Goal: Transaction & Acquisition: Obtain resource

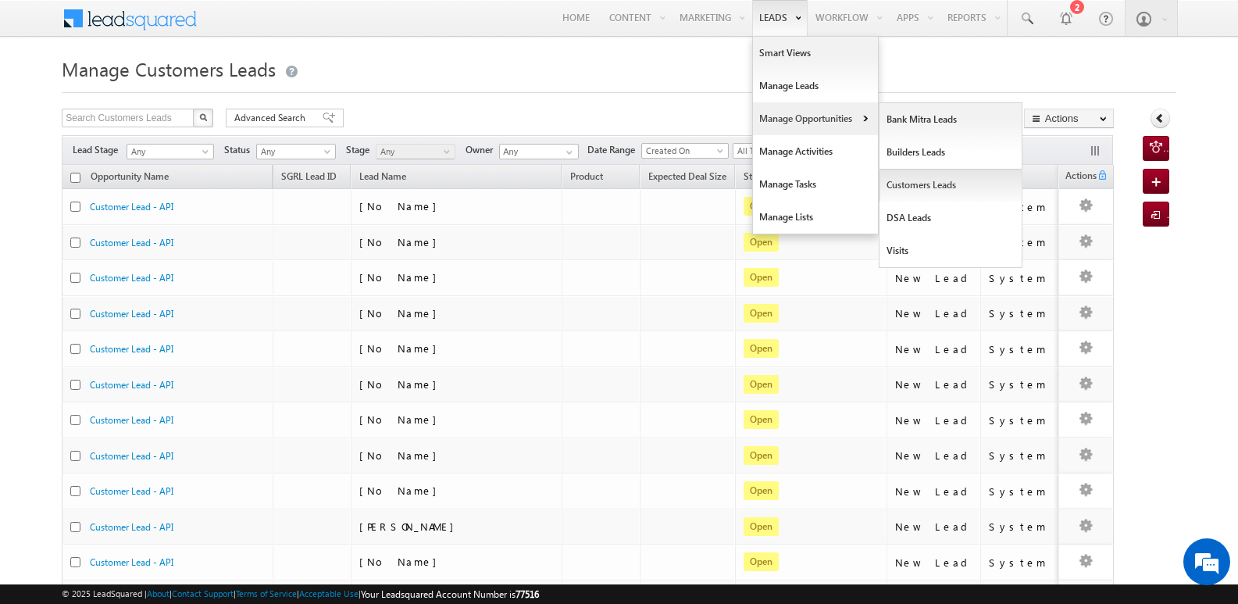
click at [927, 188] on link "Customers Leads" at bounding box center [951, 185] width 143 height 33
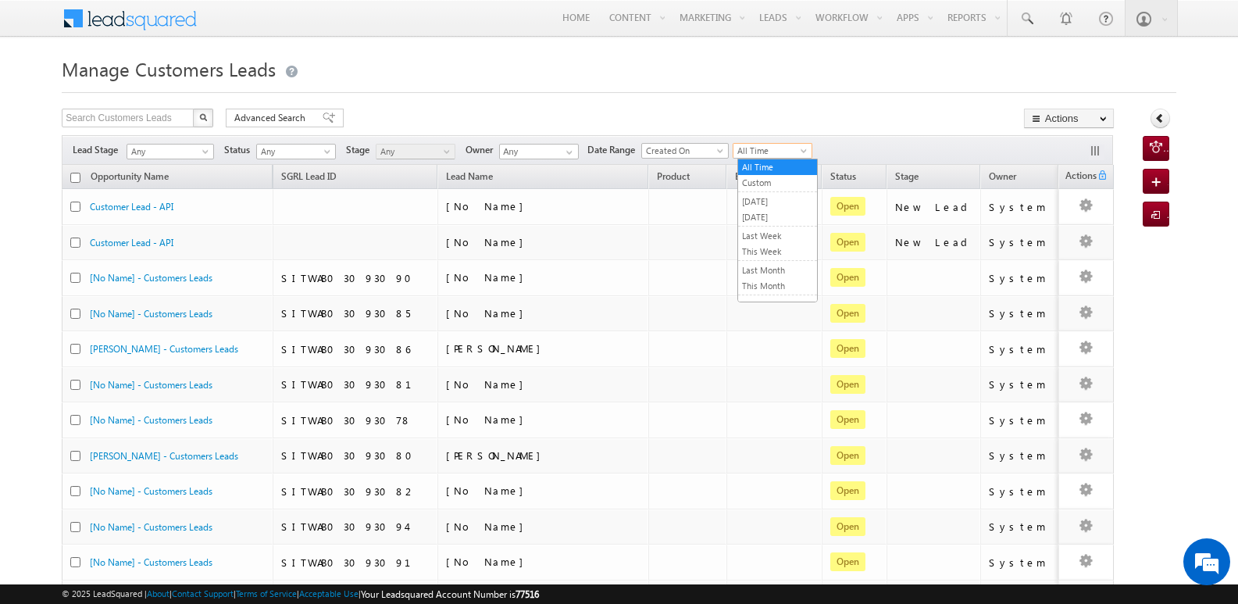
click at [767, 150] on span "All Time" at bounding box center [771, 151] width 74 height 14
click at [780, 213] on link "[DATE]" at bounding box center [777, 217] width 79 height 14
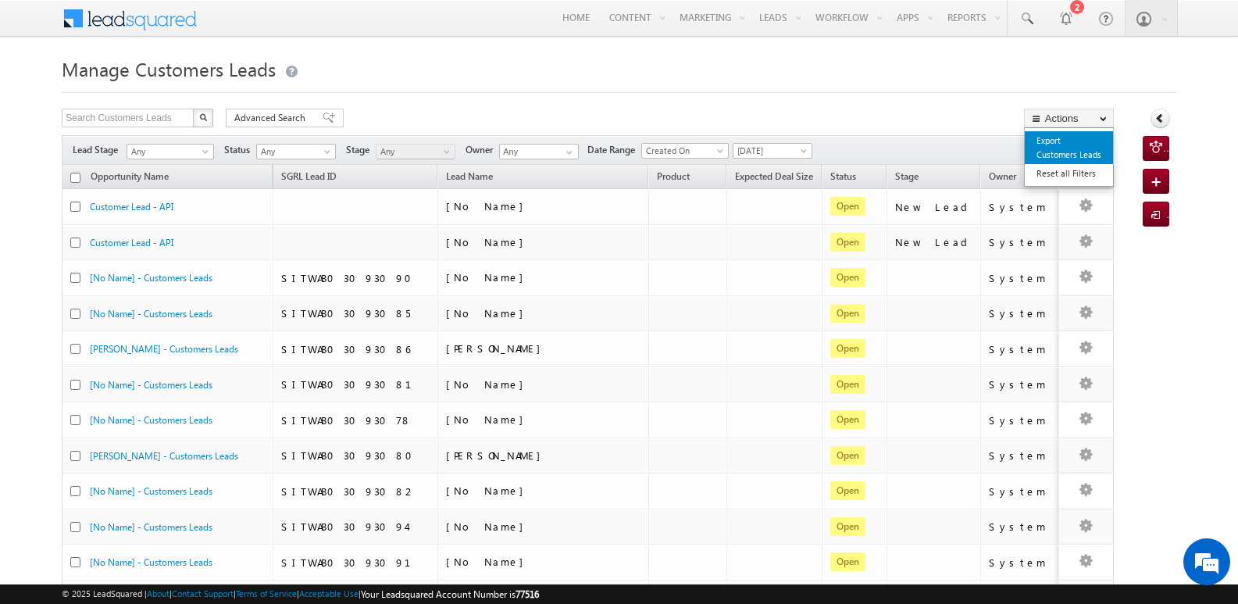
click at [1061, 151] on link "Export Customers Leads" at bounding box center [1069, 147] width 88 height 33
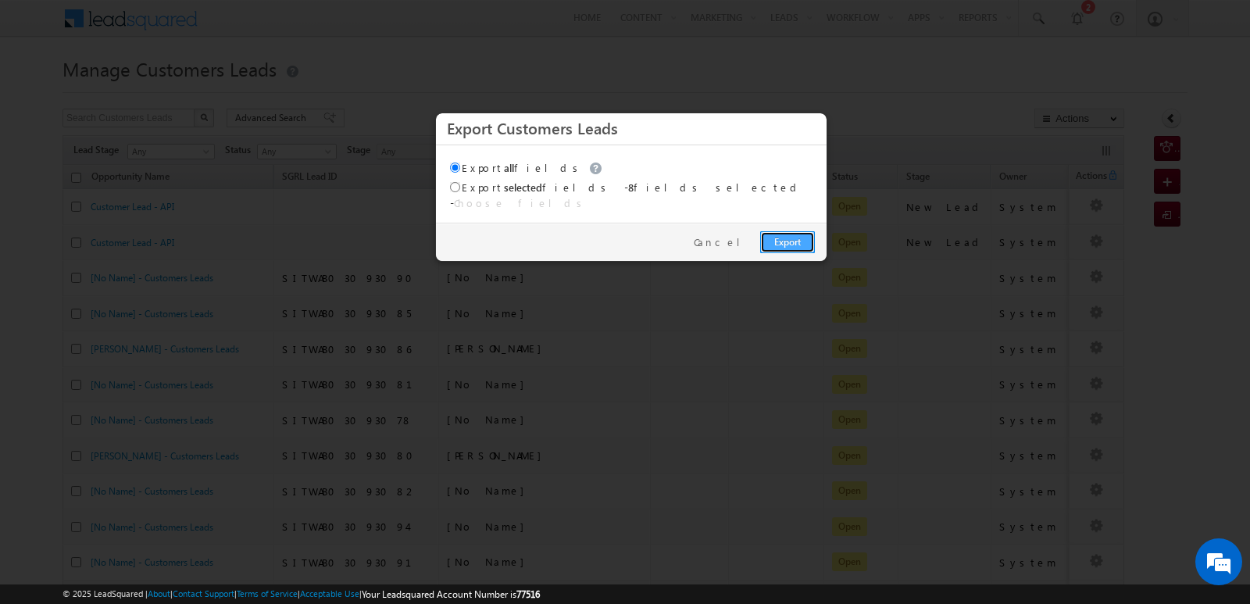
click at [785, 231] on link "Export" at bounding box center [787, 242] width 55 height 22
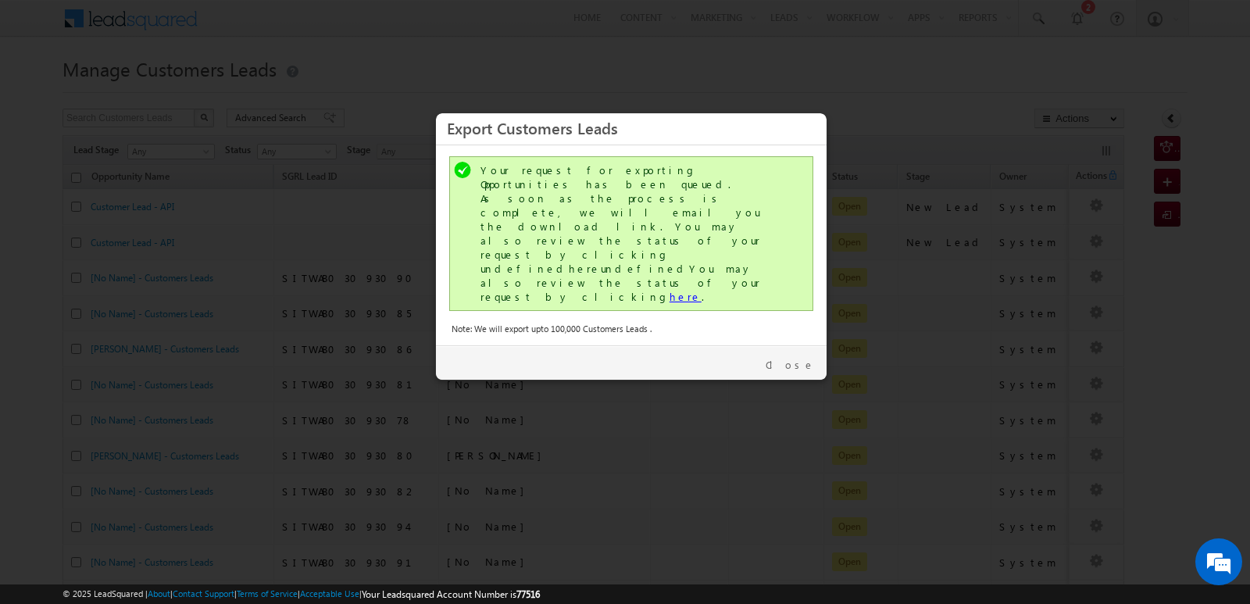
click at [670, 290] on link "here" at bounding box center [686, 296] width 32 height 13
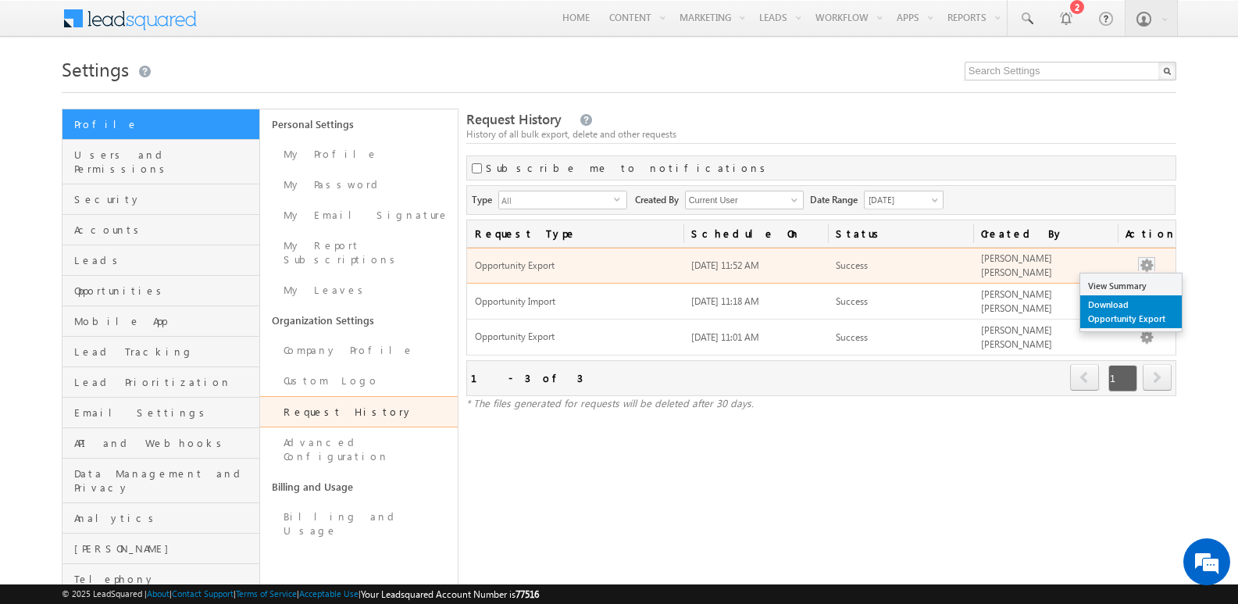
click at [1123, 302] on link "Download Opportunity Export" at bounding box center [1132, 311] width 102 height 33
